Goal: Find specific page/section: Find specific page/section

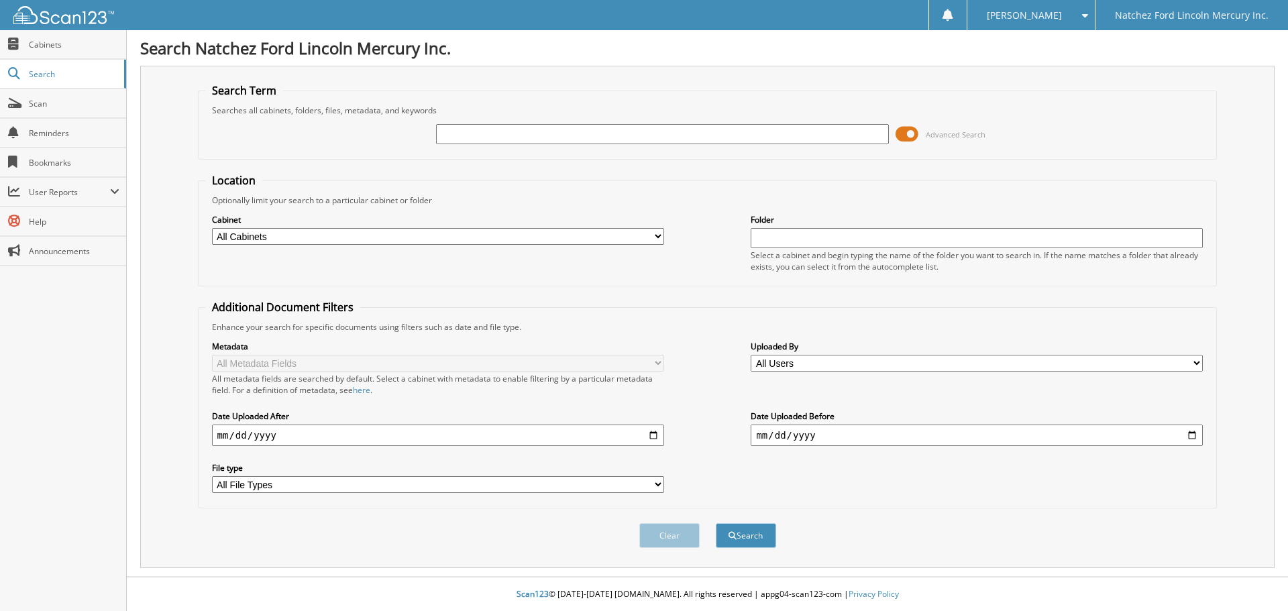
click at [455, 138] on input "text" at bounding box center [662, 134] width 452 height 20
type input "17619"
click at [716, 523] on button "Search" at bounding box center [746, 535] width 60 height 25
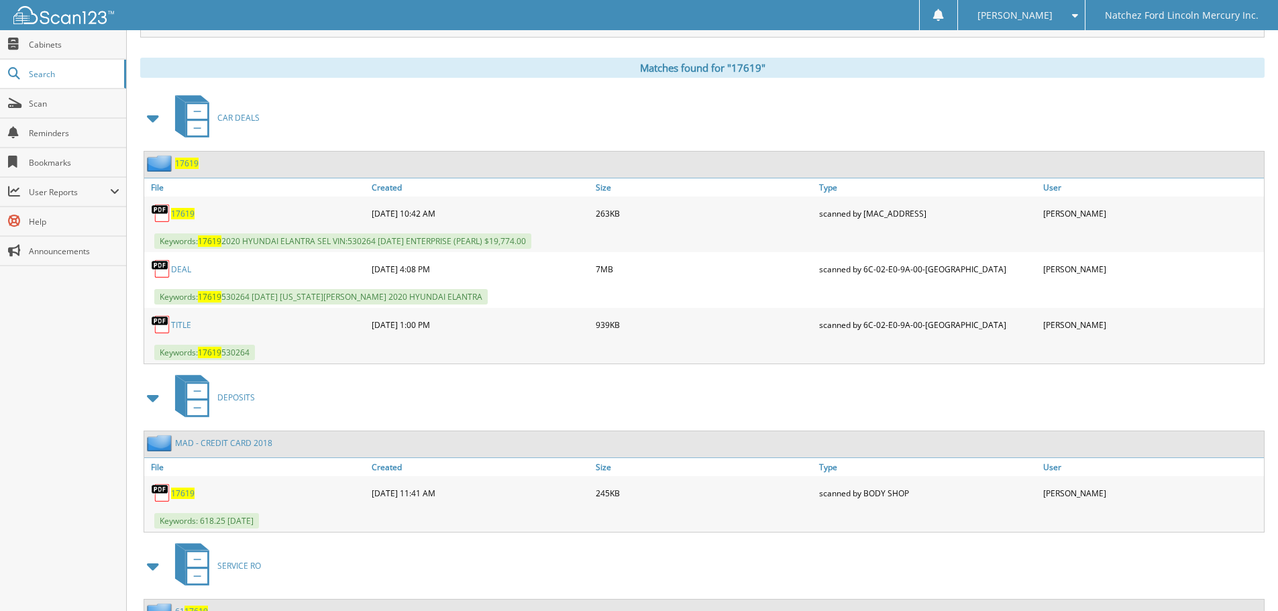
scroll to position [537, 0]
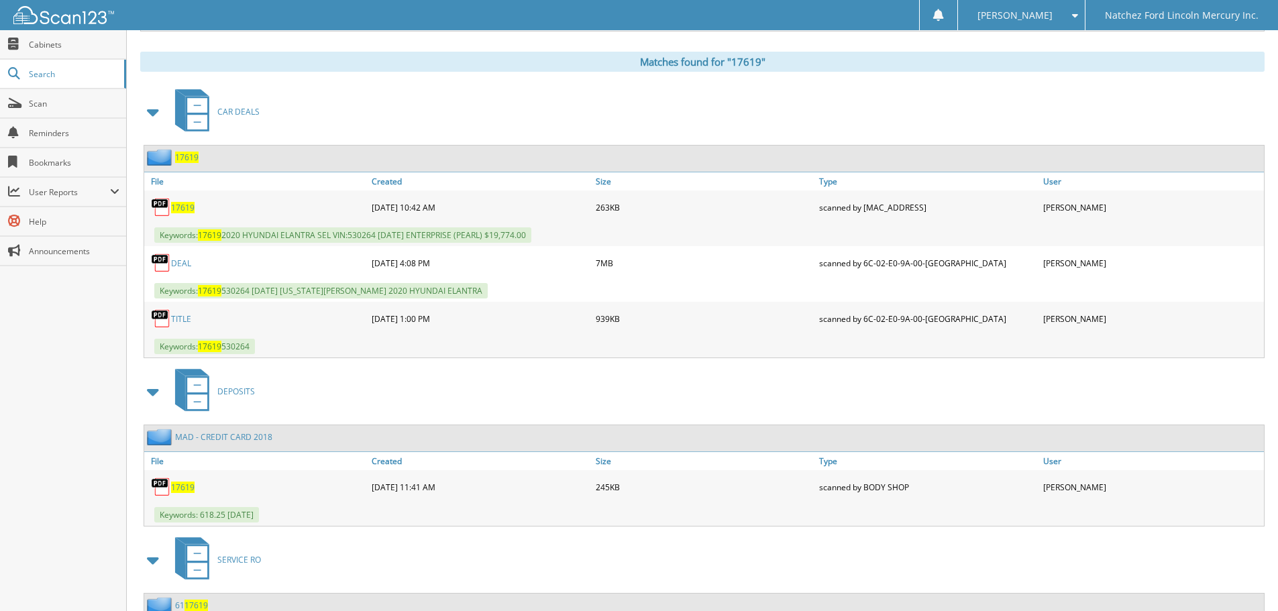
click at [195, 160] on span "17619" at bounding box center [186, 157] width 23 height 11
